Goal: Information Seeking & Learning: Learn about a topic

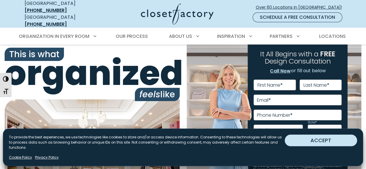
click at [318, 143] on button "ACCEPT" at bounding box center [320, 141] width 72 height 12
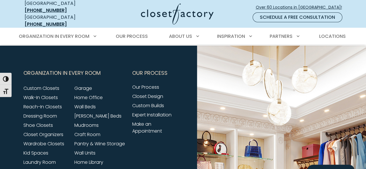
scroll to position [2159, 0]
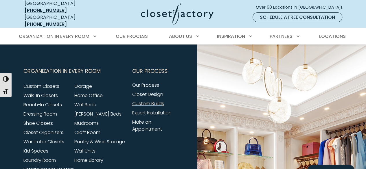
click at [158, 101] on link "Custom Builds" at bounding box center [148, 103] width 32 height 7
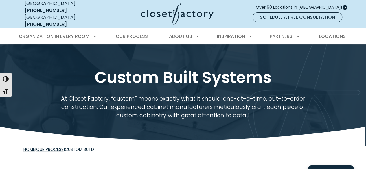
click at [327, 4] on span "Over 60 Locations in [GEOGRAPHIC_DATA]!" at bounding box center [301, 7] width 91 height 6
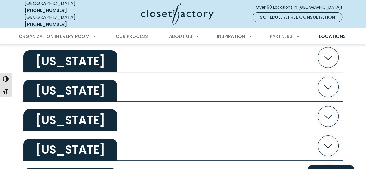
scroll to position [1111, 0]
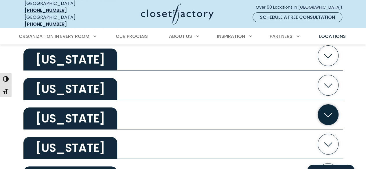
click at [66, 112] on h2 "[US_STATE]" at bounding box center [70, 119] width 94 height 22
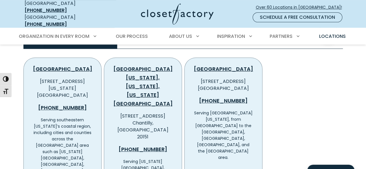
scroll to position [1194, 0]
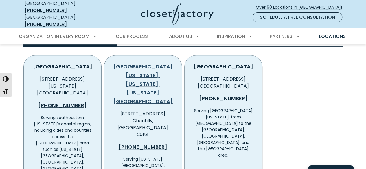
click at [155, 80] on link "[GEOGRAPHIC_DATA][US_STATE], [US_STATE], [US_STATE][GEOGRAPHIC_DATA]" at bounding box center [142, 84] width 59 height 42
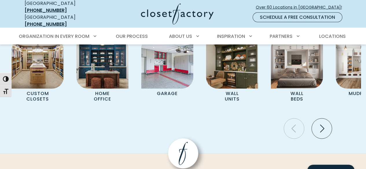
scroll to position [1959, 0]
click at [320, 118] on icon "Next slide" at bounding box center [321, 128] width 20 height 20
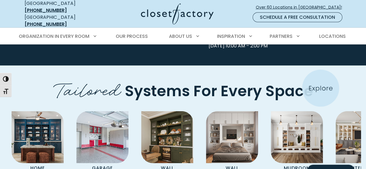
scroll to position [1884, 0]
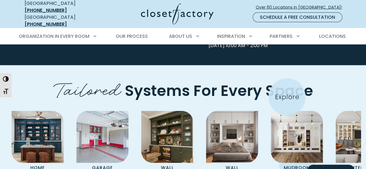
click at [287, 111] on img "Pages Gallery" at bounding box center [297, 137] width 52 height 52
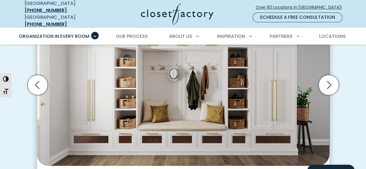
scroll to position [211, 0]
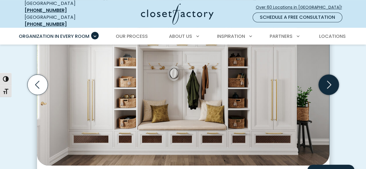
click at [332, 81] on icon "Next slide" at bounding box center [328, 85] width 20 height 20
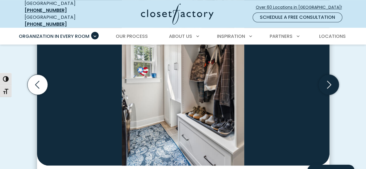
click at [332, 81] on icon "Next slide" at bounding box center [328, 85] width 20 height 20
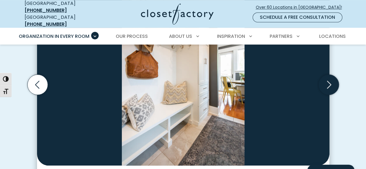
click at [332, 81] on icon "Next slide" at bounding box center [328, 85] width 20 height 20
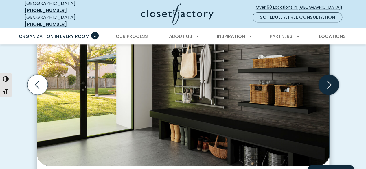
click at [332, 81] on icon "Next slide" at bounding box center [328, 85] width 20 height 20
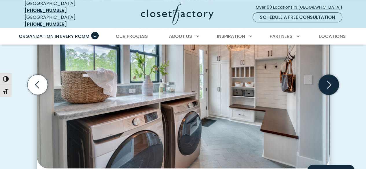
click at [332, 81] on icon "Next slide" at bounding box center [328, 85] width 20 height 20
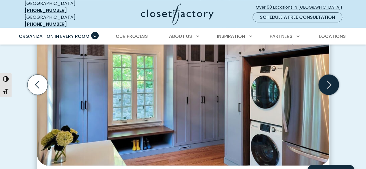
click at [332, 81] on icon "Next slide" at bounding box center [328, 85] width 20 height 20
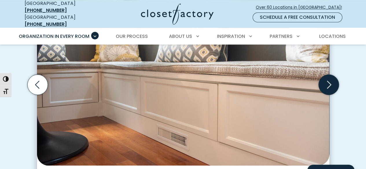
click at [332, 81] on icon "Next slide" at bounding box center [328, 85] width 20 height 20
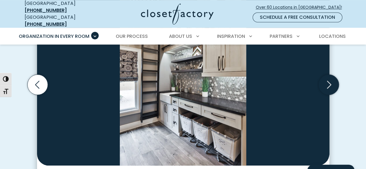
click at [332, 81] on icon "Next slide" at bounding box center [328, 85] width 20 height 20
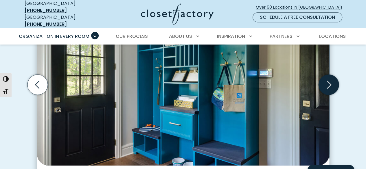
click at [332, 81] on icon "Next slide" at bounding box center [328, 85] width 20 height 20
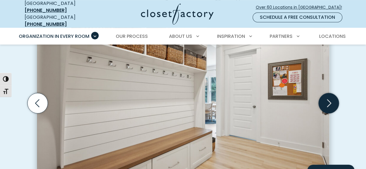
scroll to position [196, 0]
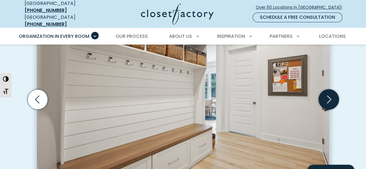
click at [328, 98] on icon "Next slide" at bounding box center [328, 99] width 20 height 20
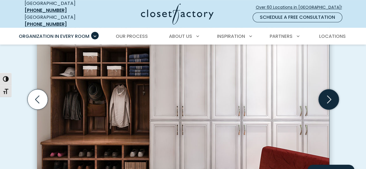
click at [328, 98] on icon "Next slide" at bounding box center [328, 99] width 20 height 20
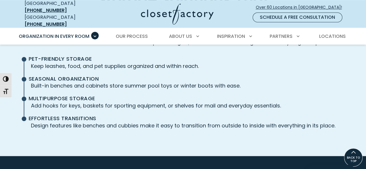
scroll to position [1361, 0]
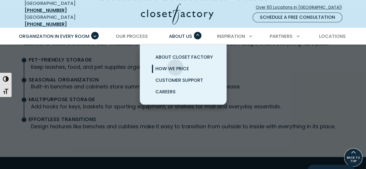
click at [175, 65] on span "How We Price" at bounding box center [172, 68] width 34 height 7
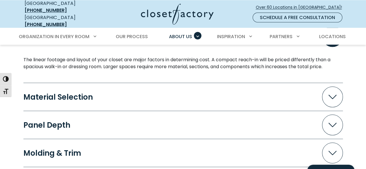
scroll to position [531, 0]
click at [165, 101] on button "Material Selection" at bounding box center [182, 96] width 319 height 21
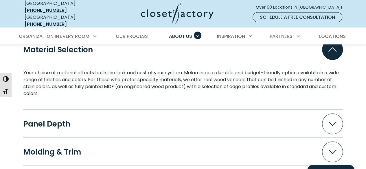
scroll to position [579, 0]
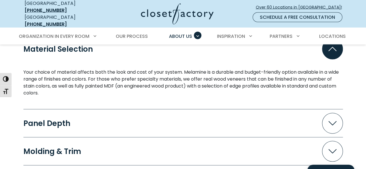
click at [158, 122] on button "Panel Depth" at bounding box center [182, 123] width 319 height 21
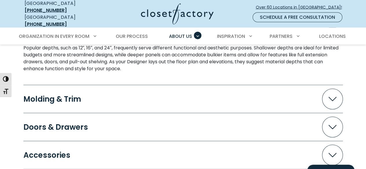
scroll to position [685, 0]
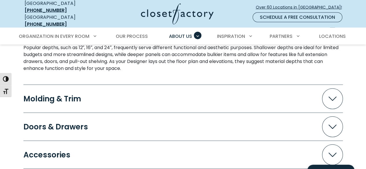
click at [157, 93] on button "Molding & Trim" at bounding box center [182, 98] width 319 height 21
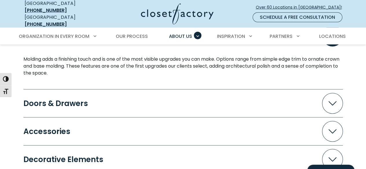
scroll to position [748, 0]
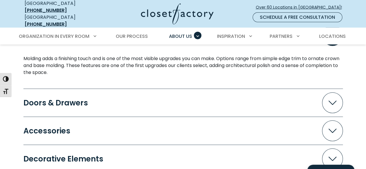
click at [157, 93] on button "Doors & Drawers" at bounding box center [182, 103] width 319 height 21
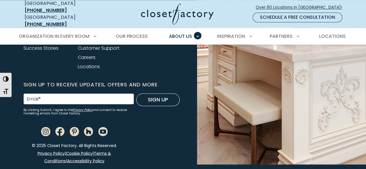
scroll to position [1498, 0]
